Goal: Information Seeking & Learning: Find specific page/section

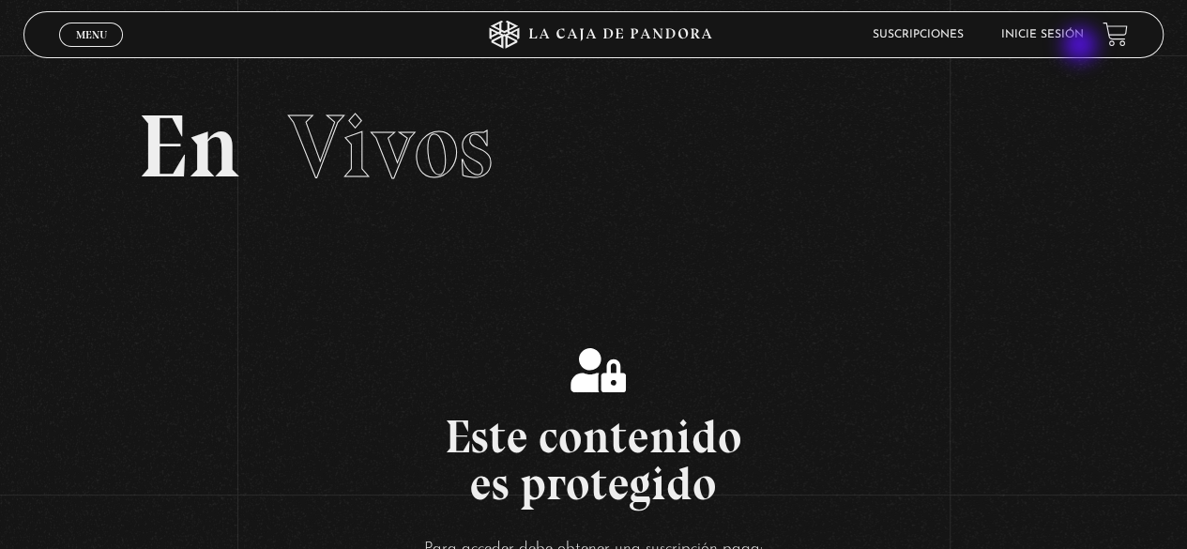
click at [1078, 42] on li "Inicie sesión" at bounding box center [1042, 34] width 83 height 29
click at [1057, 37] on link "Inicie sesión" at bounding box center [1042, 34] width 83 height 11
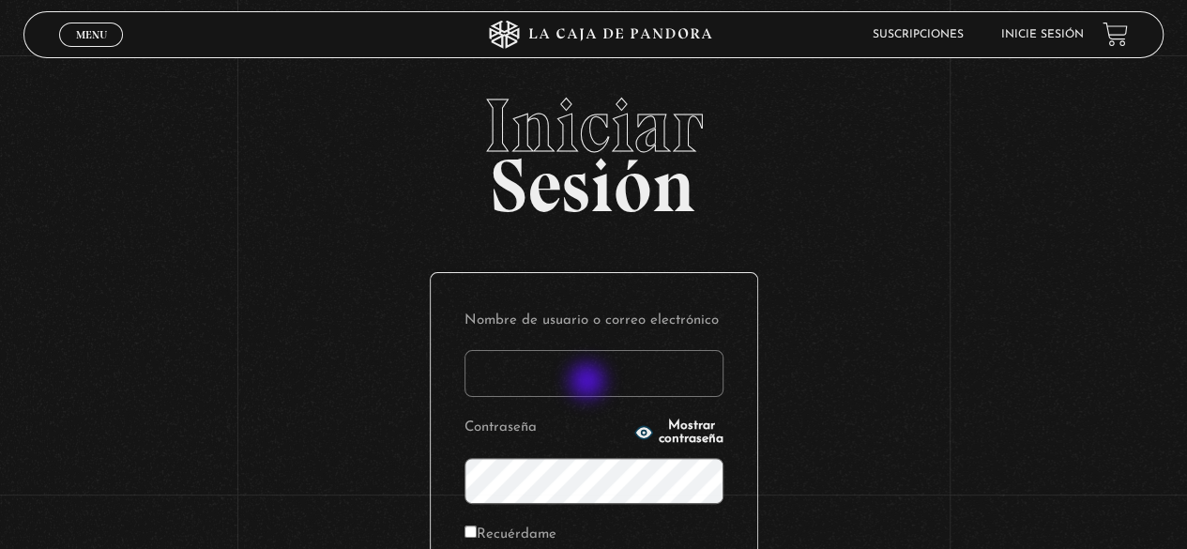
click at [589, 383] on input "Nombre de usuario o correo electrónico" at bounding box center [593, 373] width 259 height 47
type input "[EMAIL_ADDRESS][DOMAIN_NAME]"
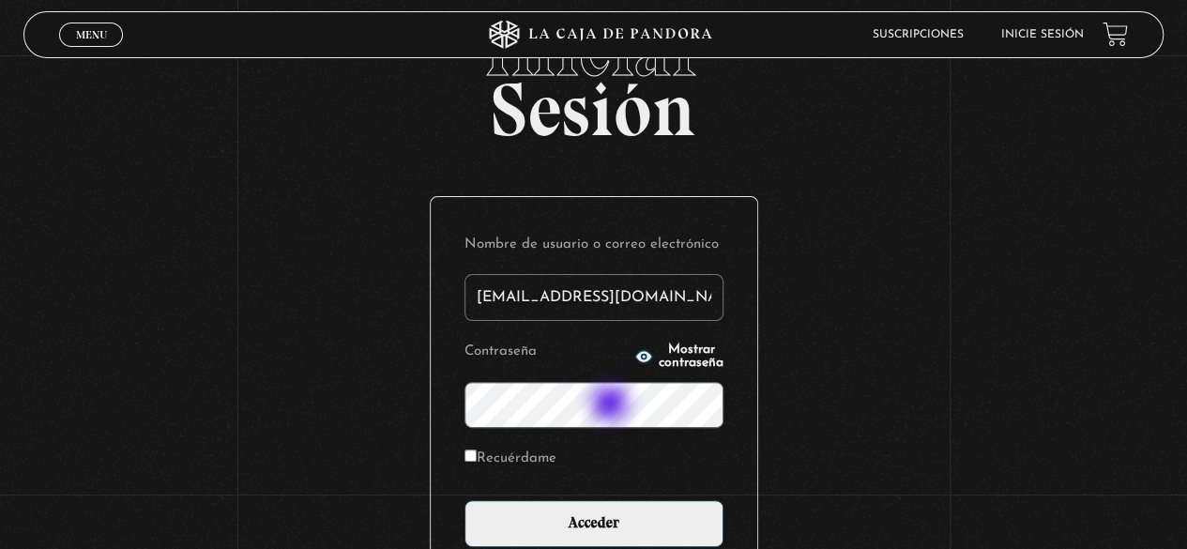
scroll to position [94, 0]
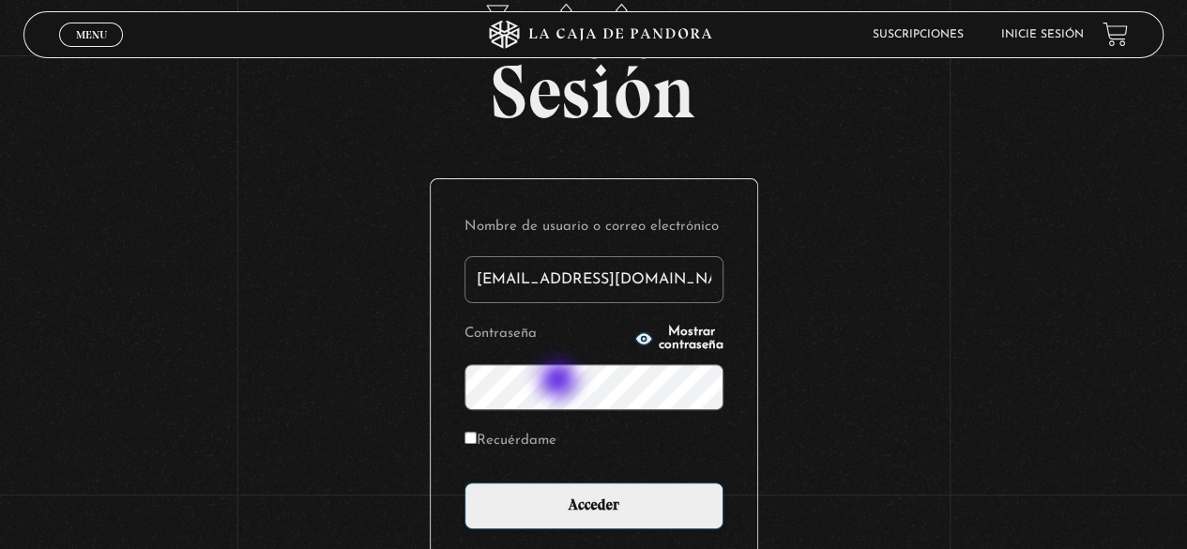
click at [464, 482] on input "Acceder" at bounding box center [593, 505] width 259 height 47
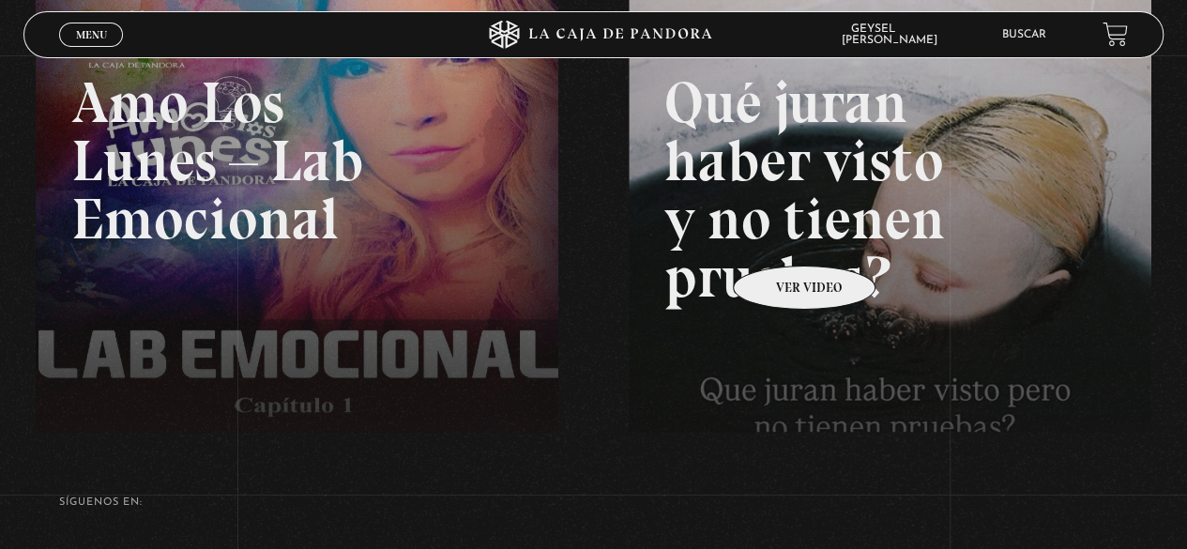
scroll to position [375, 0]
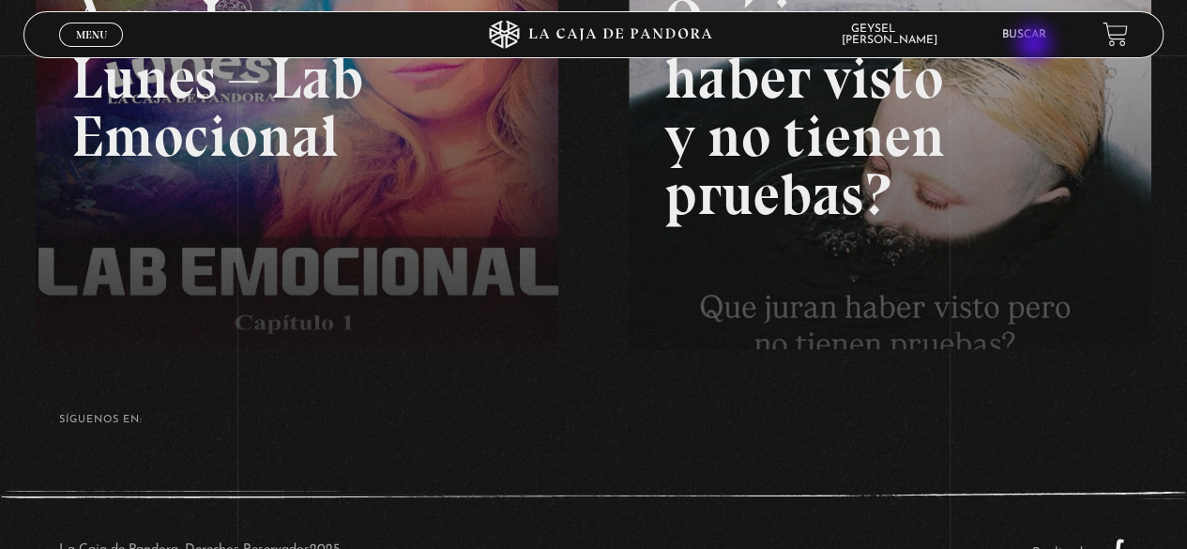
click at [1036, 45] on li "Buscar" at bounding box center [1024, 34] width 44 height 29
click at [1035, 35] on link "Buscar" at bounding box center [1024, 34] width 44 height 11
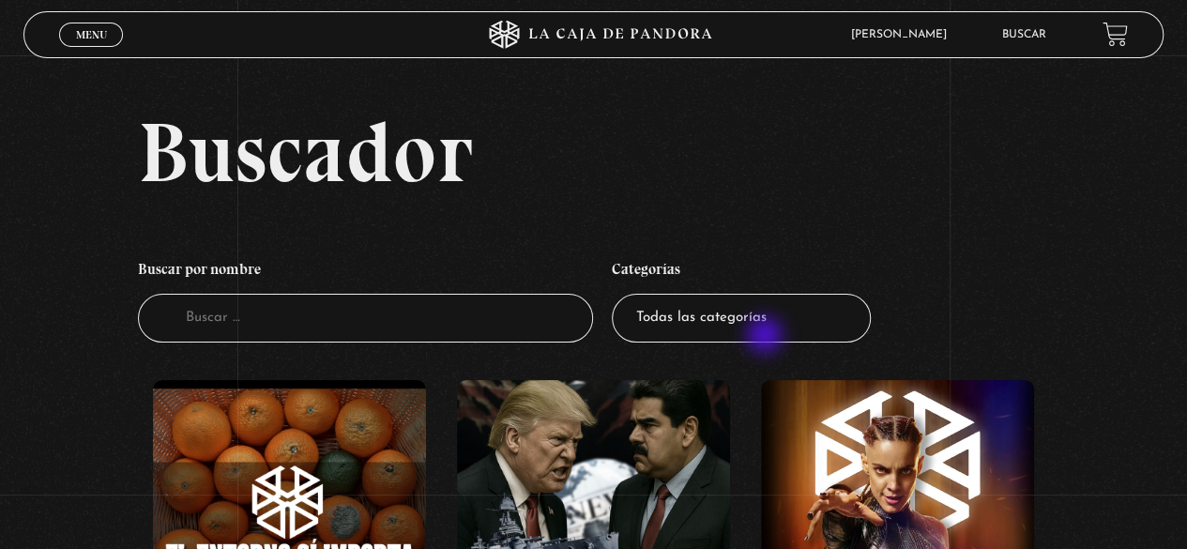
click at [766, 337] on select "Todas las categorías 11:11 Humanitario (1) Amo los Lunes (3) Análisis de series…" at bounding box center [741, 319] width 259 height 50
select select "vamos-a-leer-el-viernes"
click at [618, 294] on select "Todas las categorías 11:11 Humanitario (1) Amo los Lunes (3) Análisis de series…" at bounding box center [741, 319] width 259 height 50
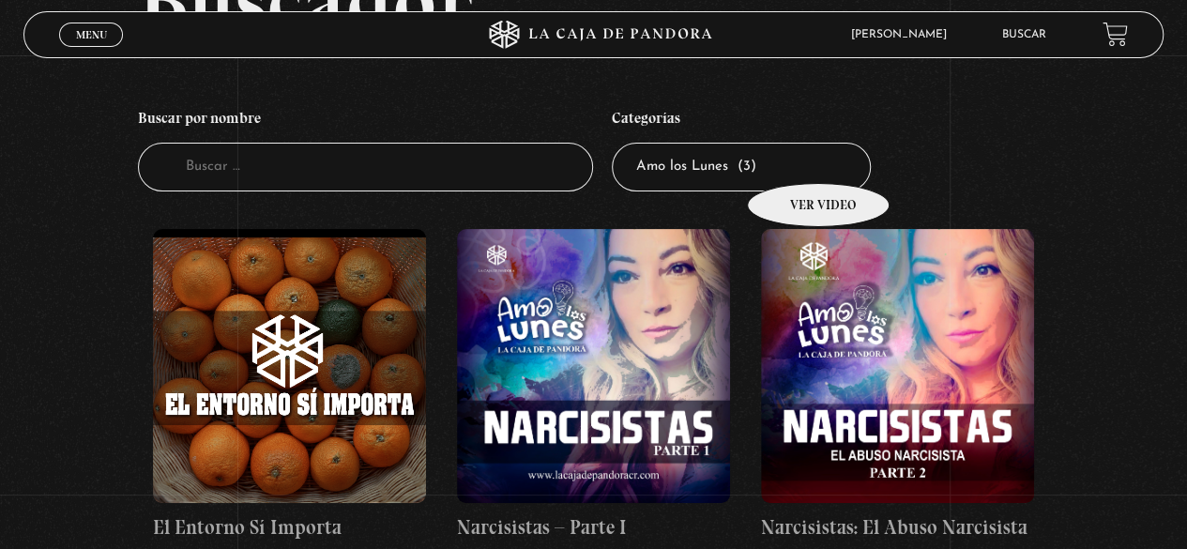
scroll to position [94, 0]
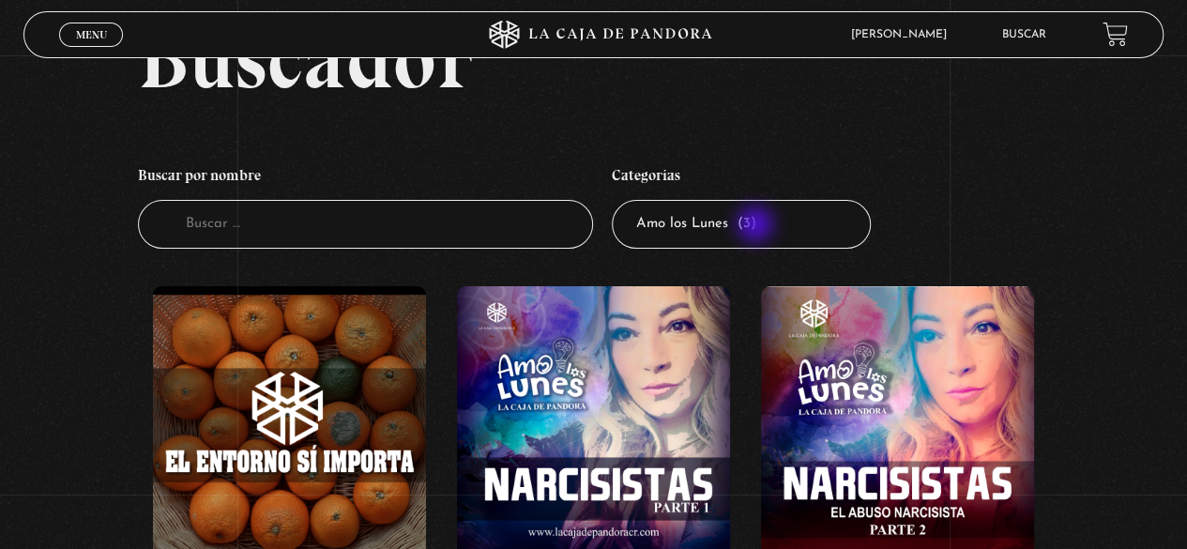
click at [756, 228] on select "Todas las categorías 11:11 Humanitario (1) Amo los [DATE] (3) Análisis de serie…" at bounding box center [741, 225] width 259 height 50
select select "series-y-peliculas"
click at [618, 200] on select "Todas las categorías 11:11 Humanitario (1) Amo los [DATE] (3) Análisis de serie…" at bounding box center [741, 225] width 259 height 50
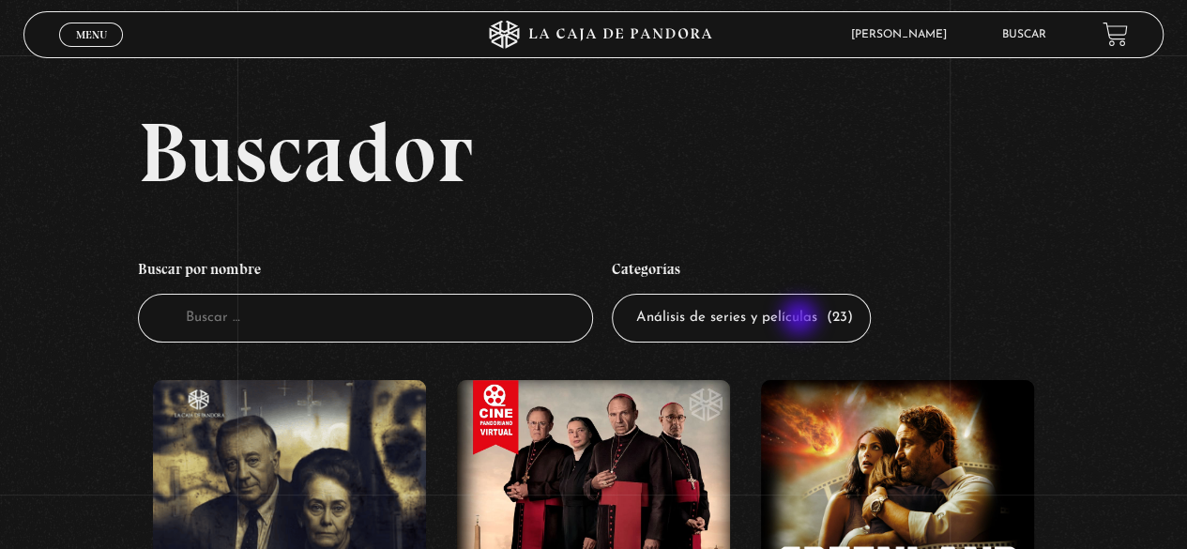
click at [801, 320] on select "Todas las categorías 11:11 Humanitario (1) Amo los [DATE] (3) Análisis de serie…" at bounding box center [741, 319] width 259 height 50
select select "centinelas"
click at [618, 294] on select "Todas las categorías 11:11 Humanitario (1) Amo los Lunes (3) Análisis de series…" at bounding box center [741, 319] width 259 height 50
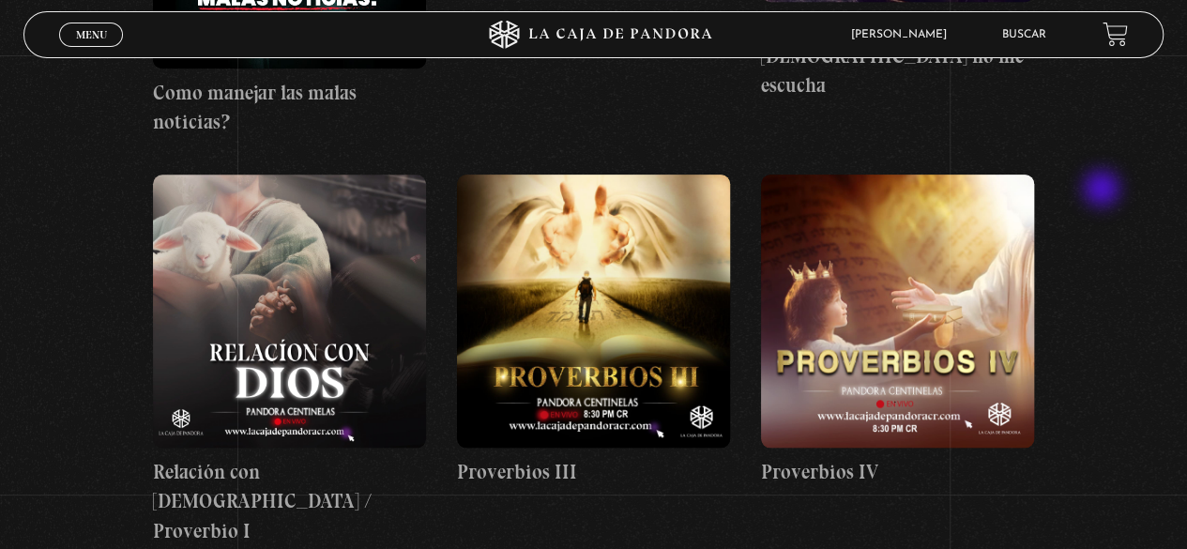
scroll to position [657, 0]
